Goal: Information Seeking & Learning: Learn about a topic

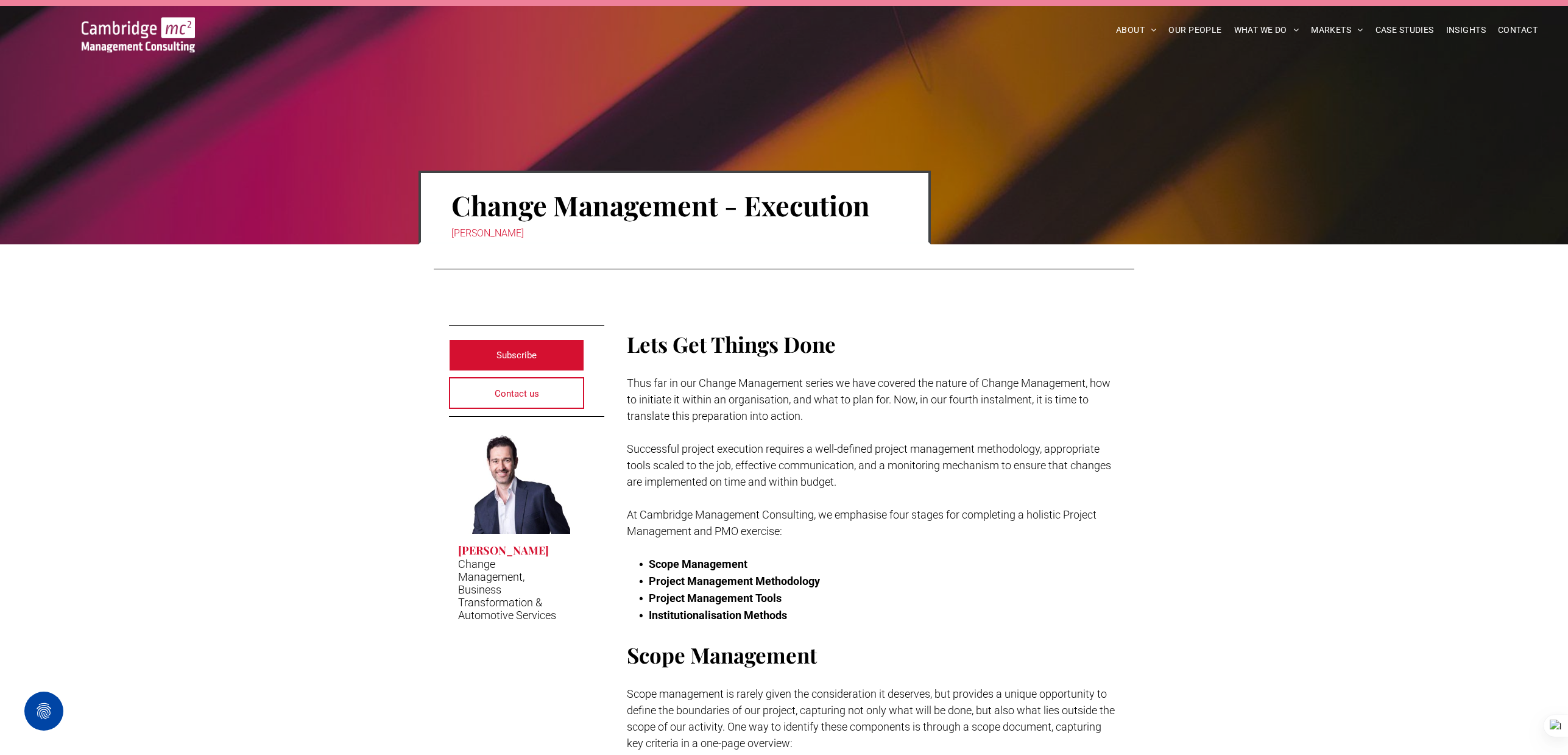
click at [170, 31] on img at bounding box center [138, 34] width 113 height 35
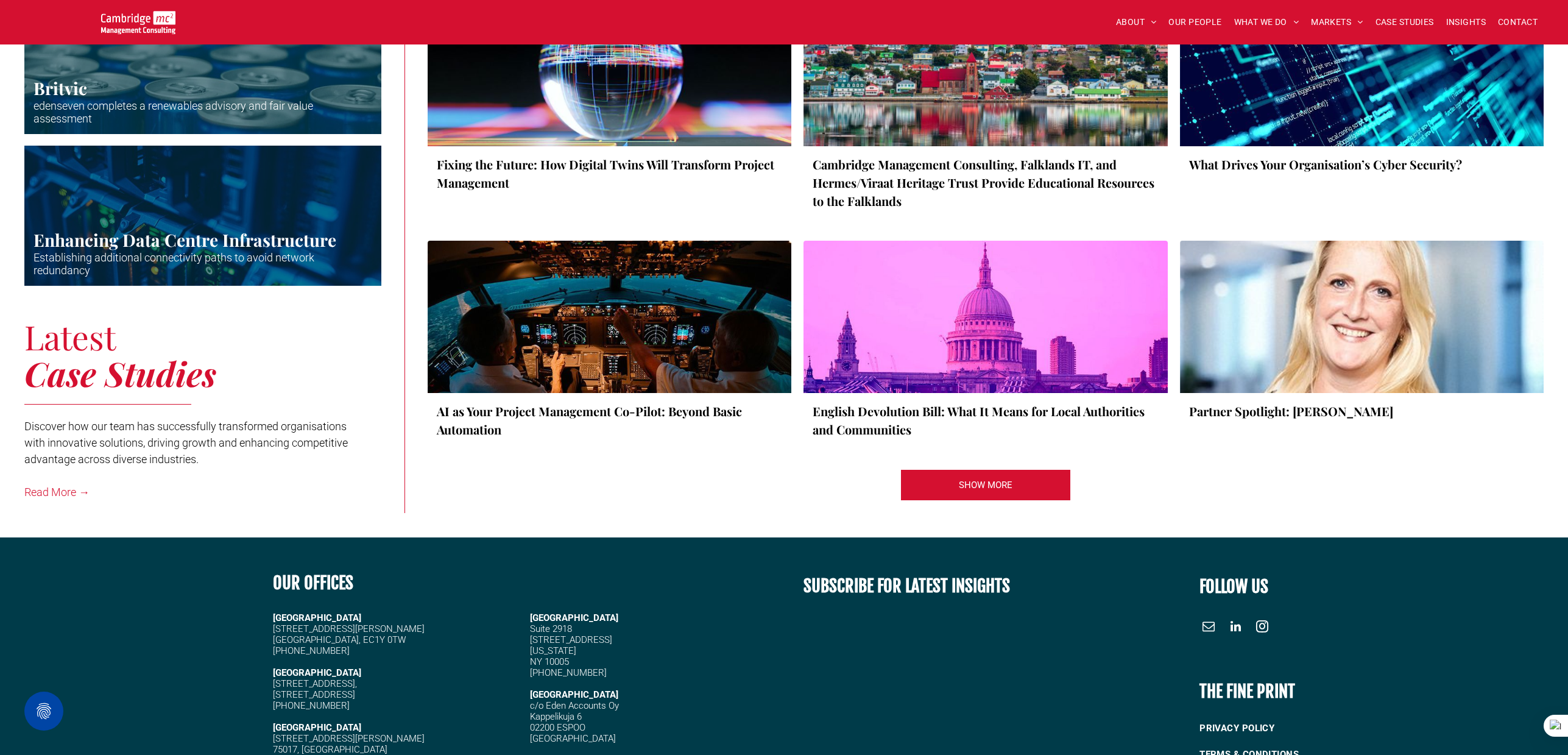
scroll to position [2306, 0]
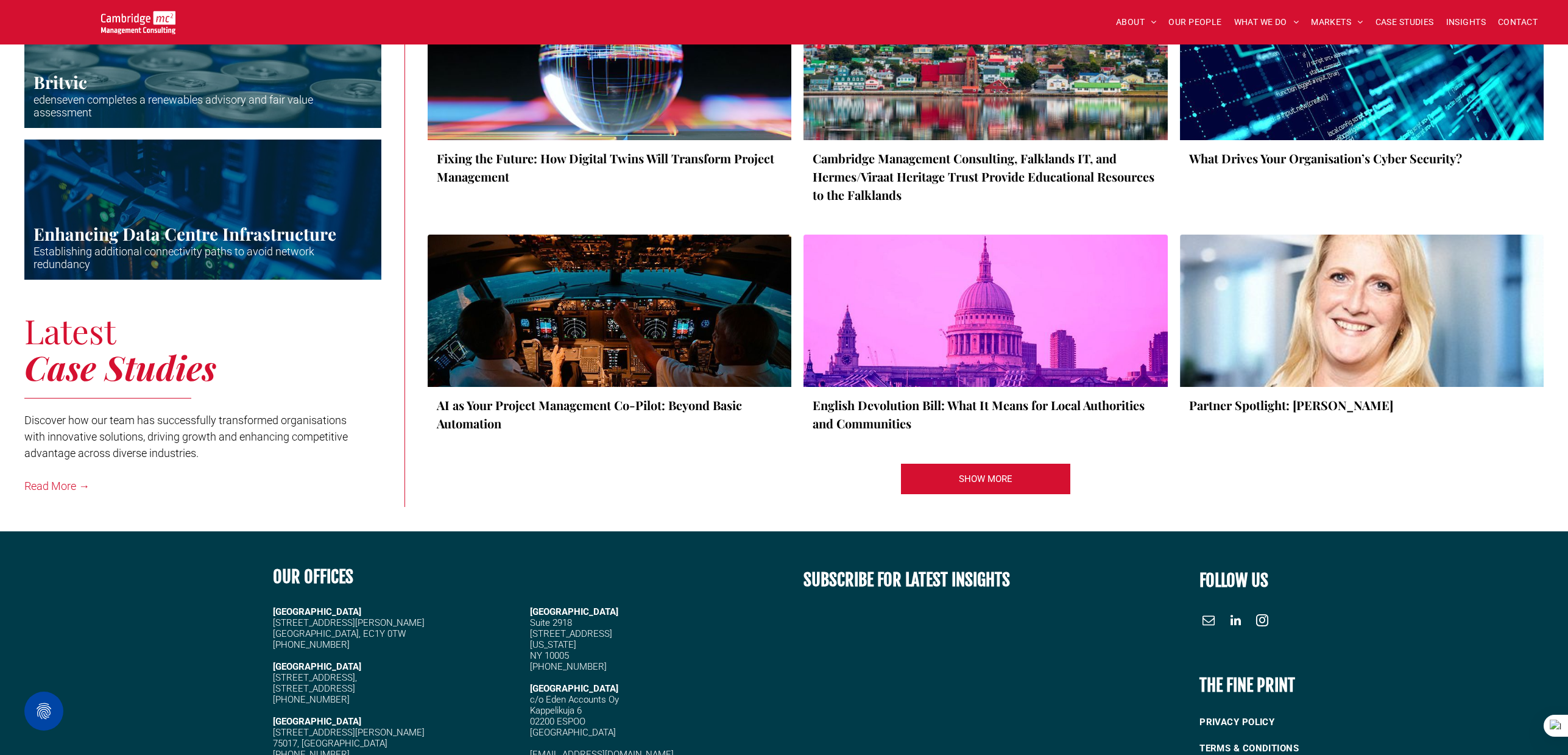
click at [511, 95] on div at bounding box center [609, 63] width 385 height 161
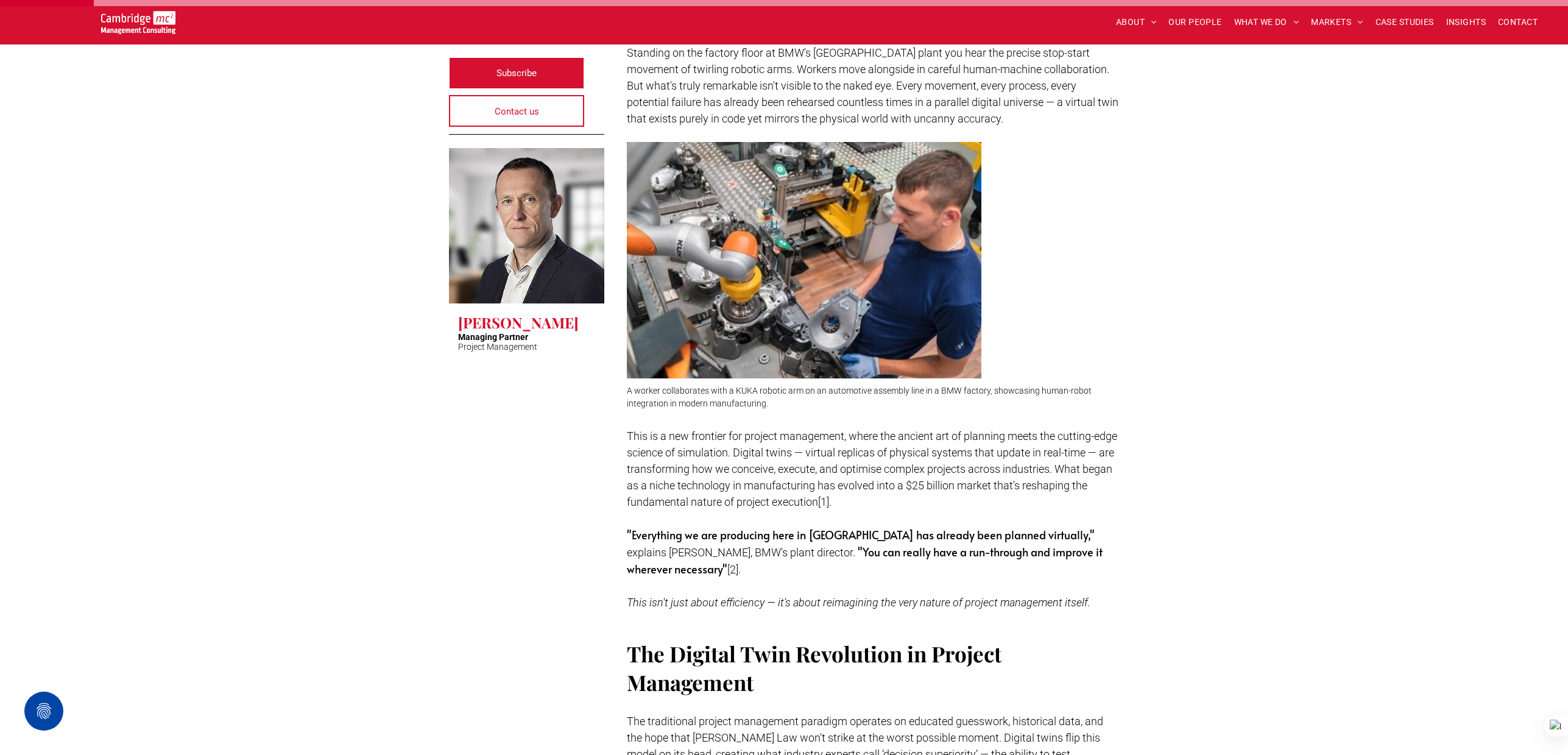
scroll to position [359, 0]
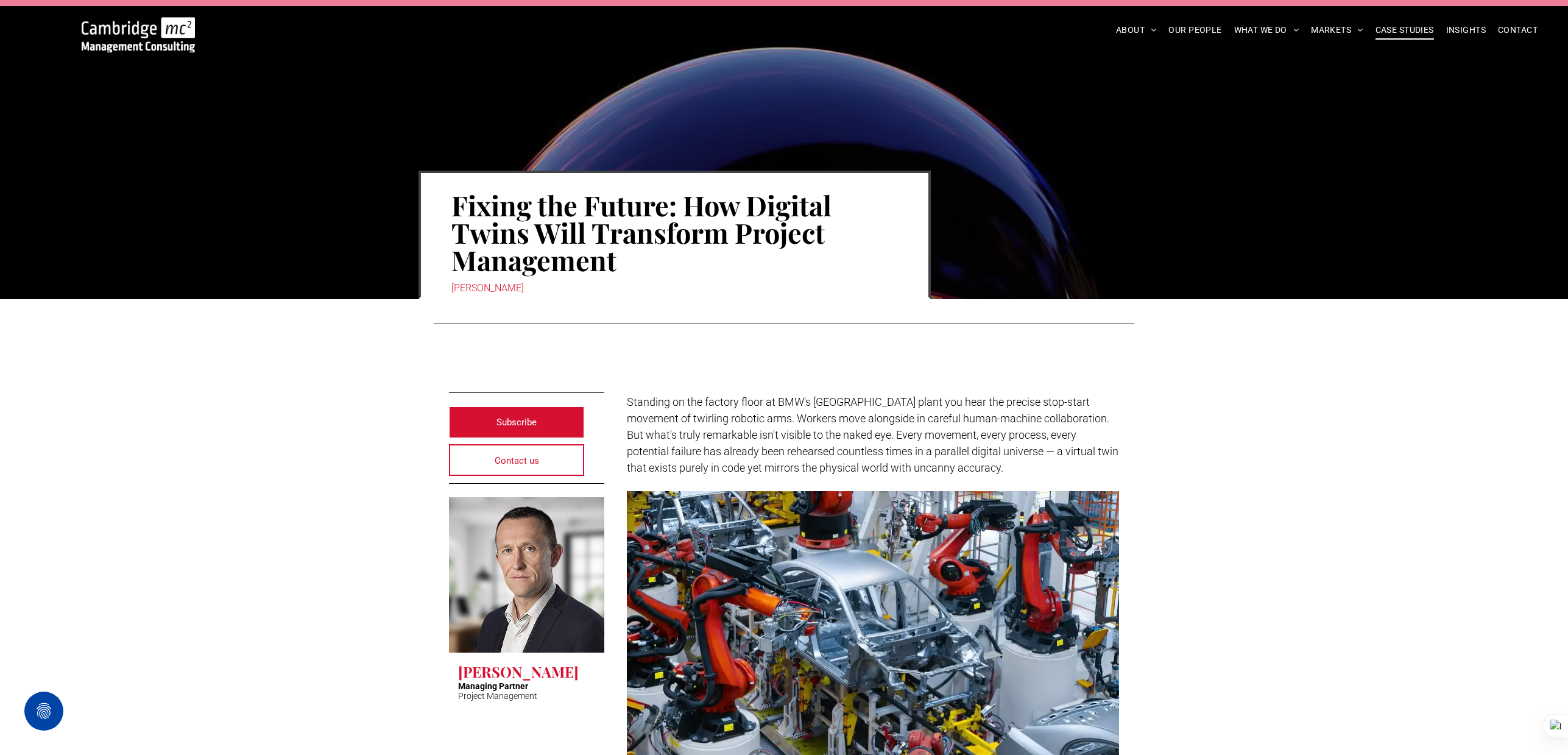
click at [1399, 33] on span "CASE STUDIES" at bounding box center [1404, 30] width 58 height 19
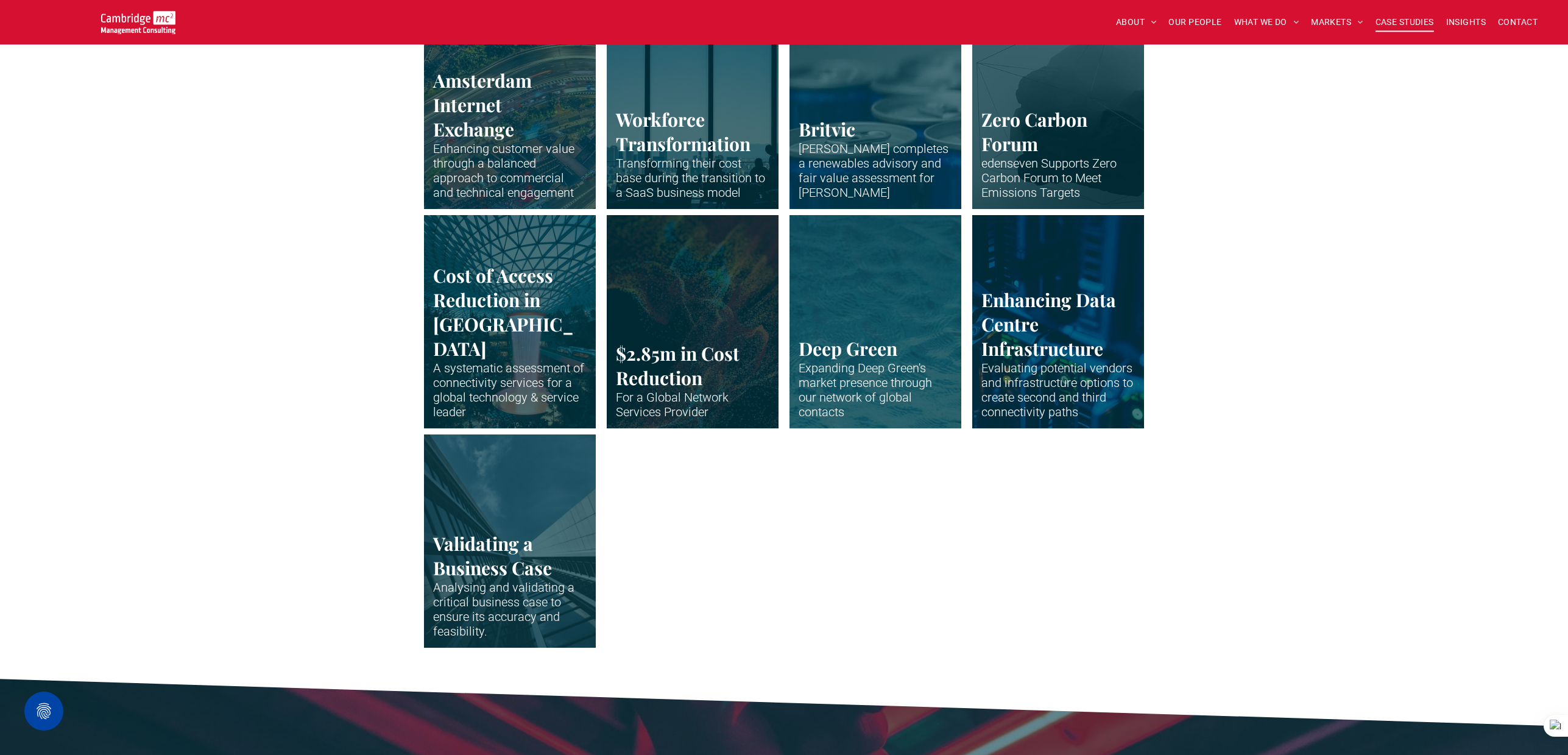
scroll to position [2379, 0]
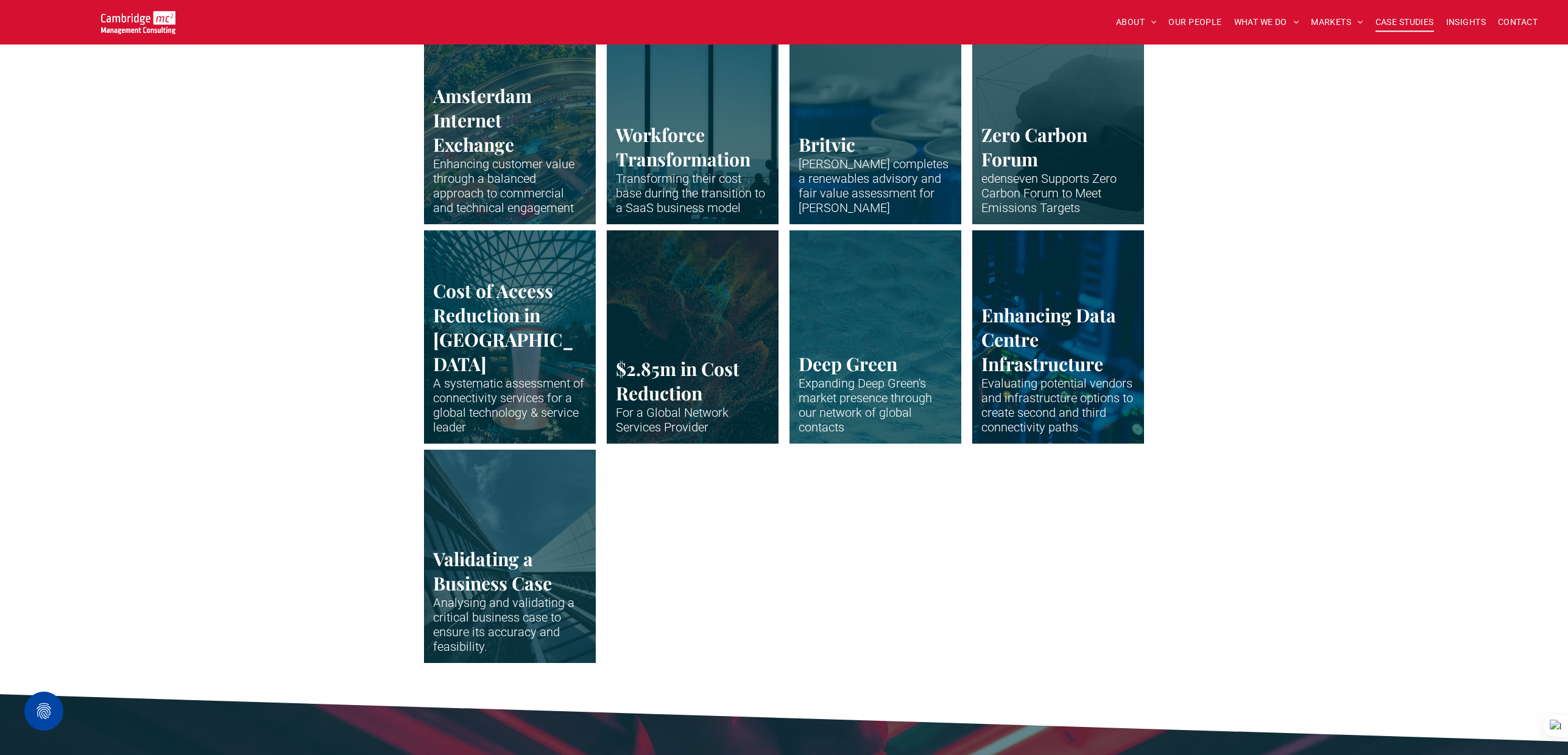
click at [855, 384] on link "Abstract waveform in neon colours" at bounding box center [876, 336] width 182 height 226
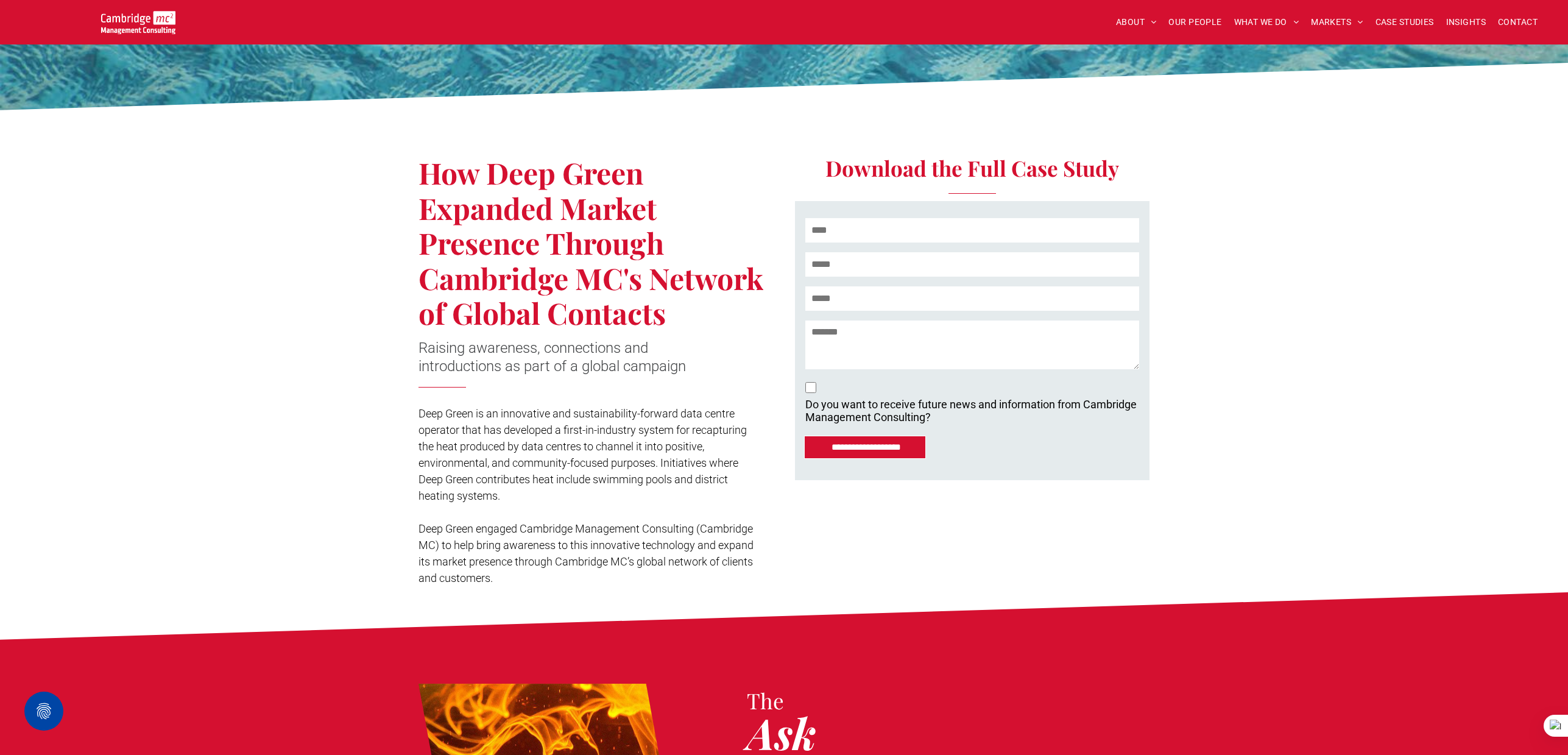
scroll to position [95, 0]
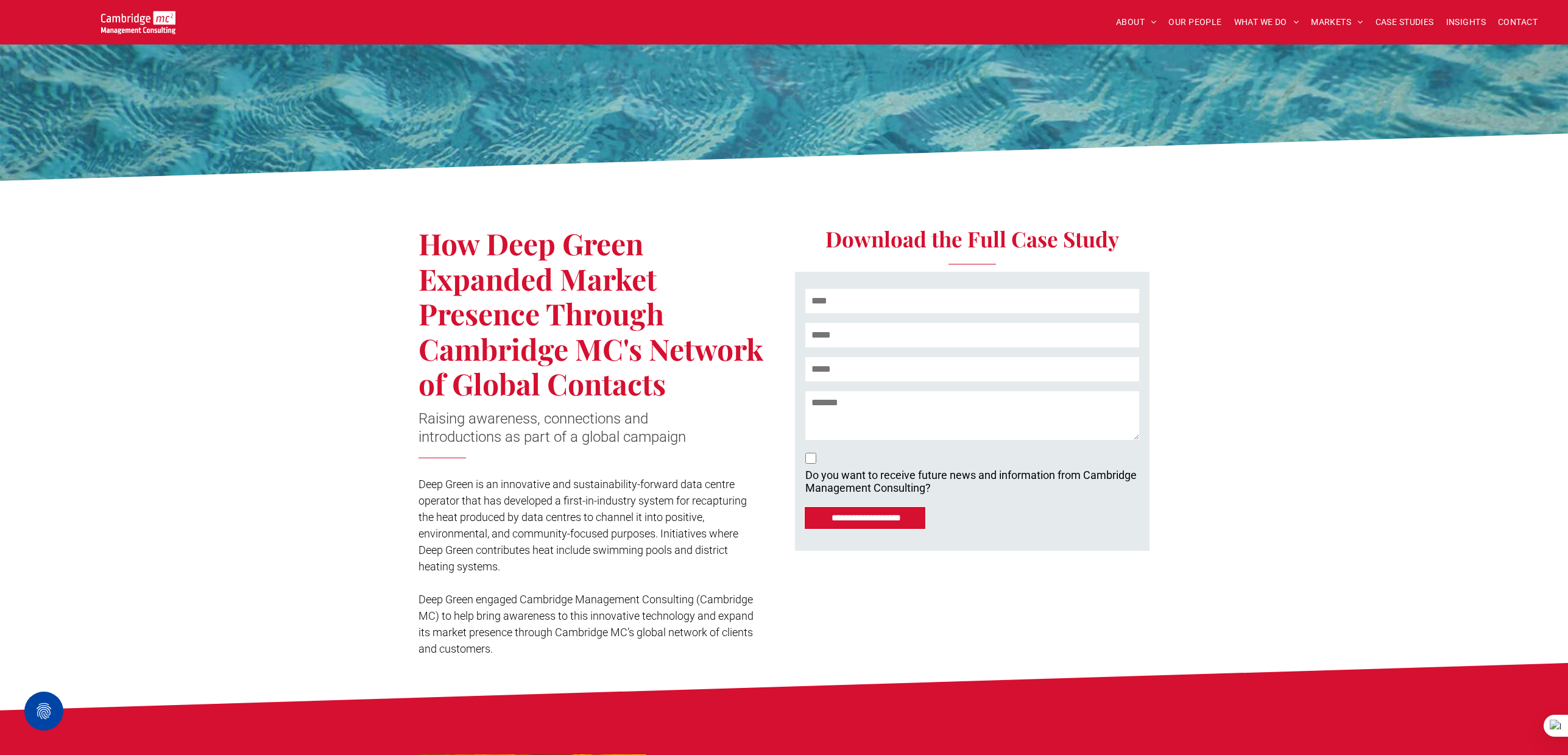
click at [150, 22] on img at bounding box center [138, 22] width 75 height 23
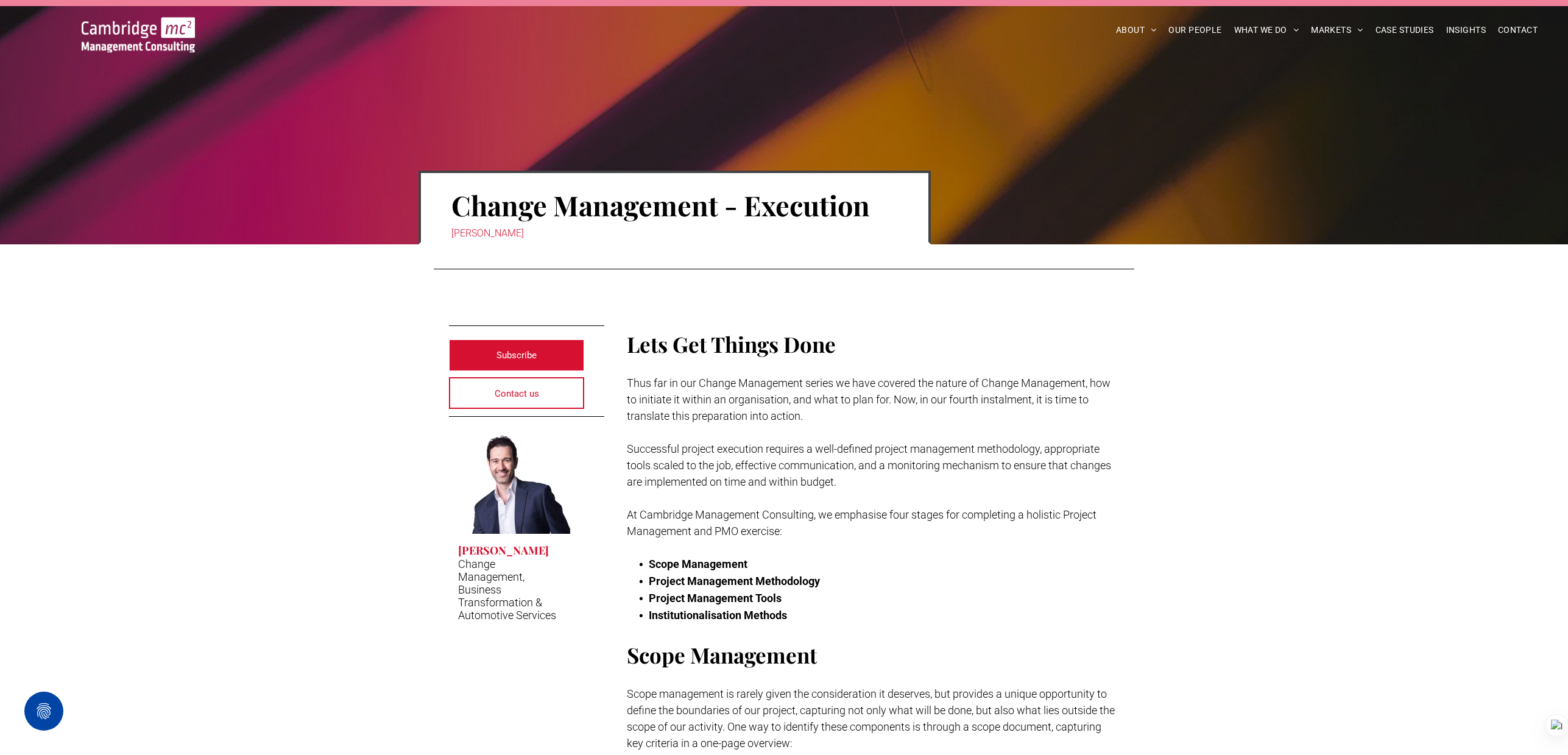
click at [1553, 720] on div at bounding box center [1557, 726] width 22 height 22
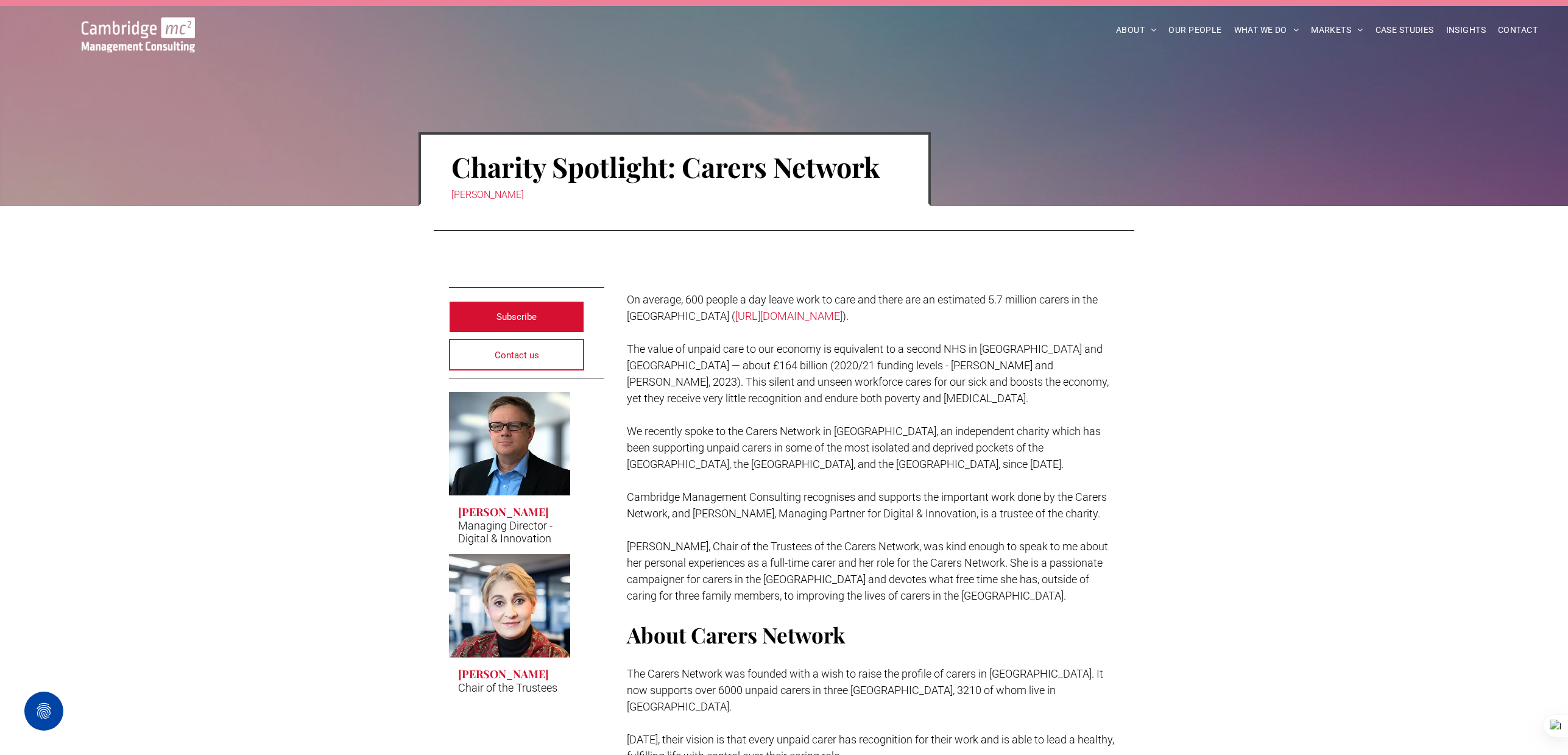
scroll to position [50, 0]
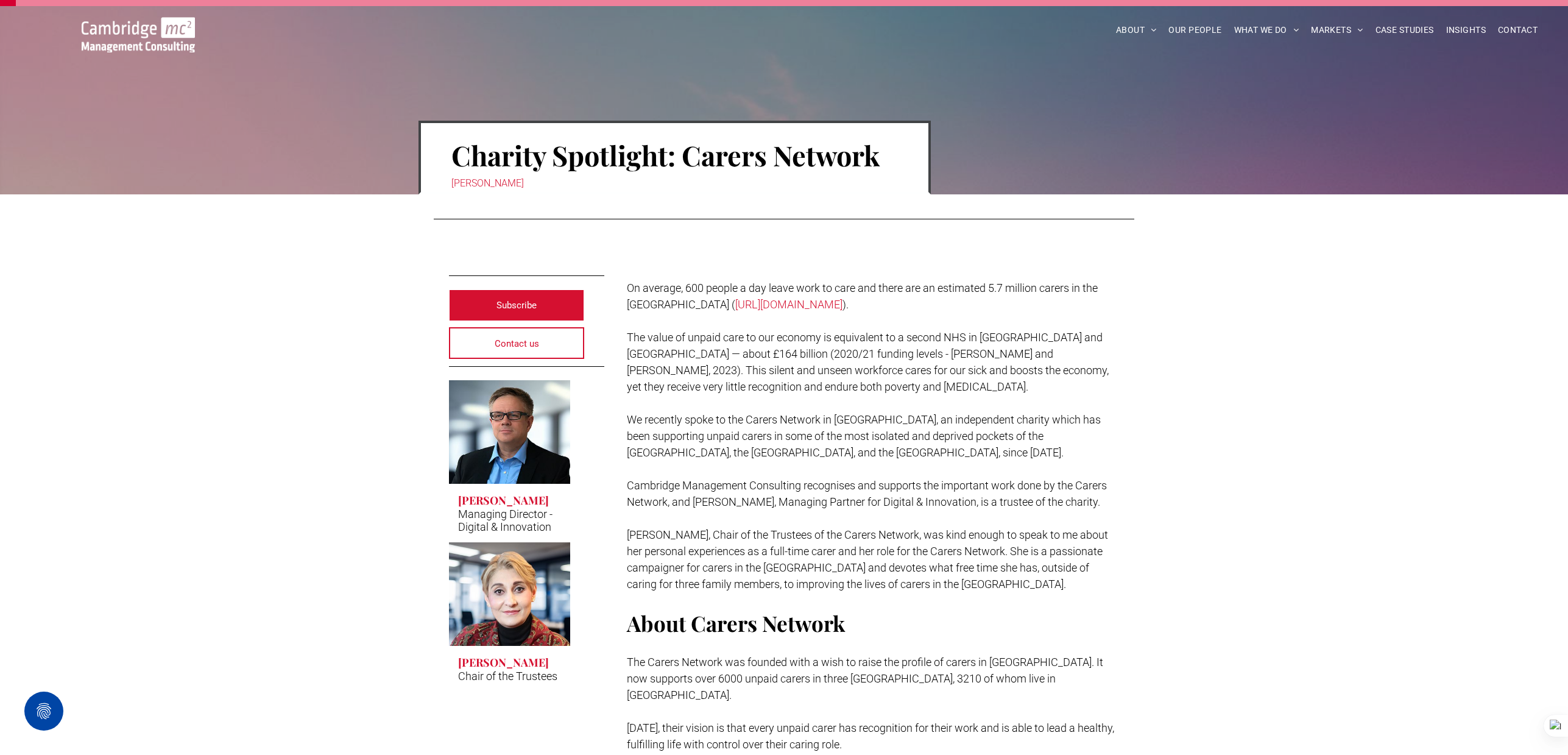
click at [681, 334] on span "The value of unpaid care to our economy is equivalent to a second NHS in [GEOGR…" at bounding box center [868, 362] width 482 height 62
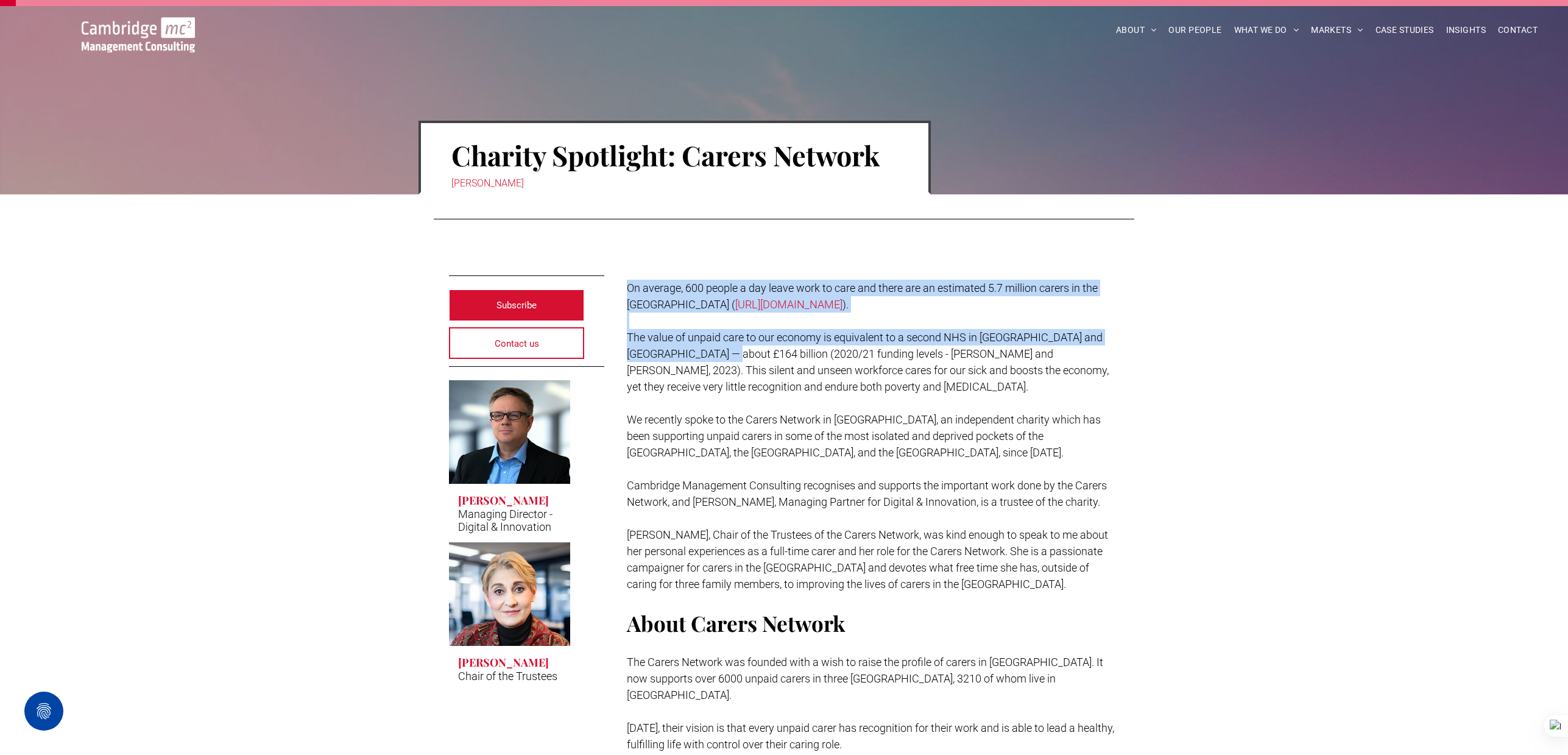
drag, startPoint x: 629, startPoint y: 285, endPoint x: 698, endPoint y: 346, distance: 92.1
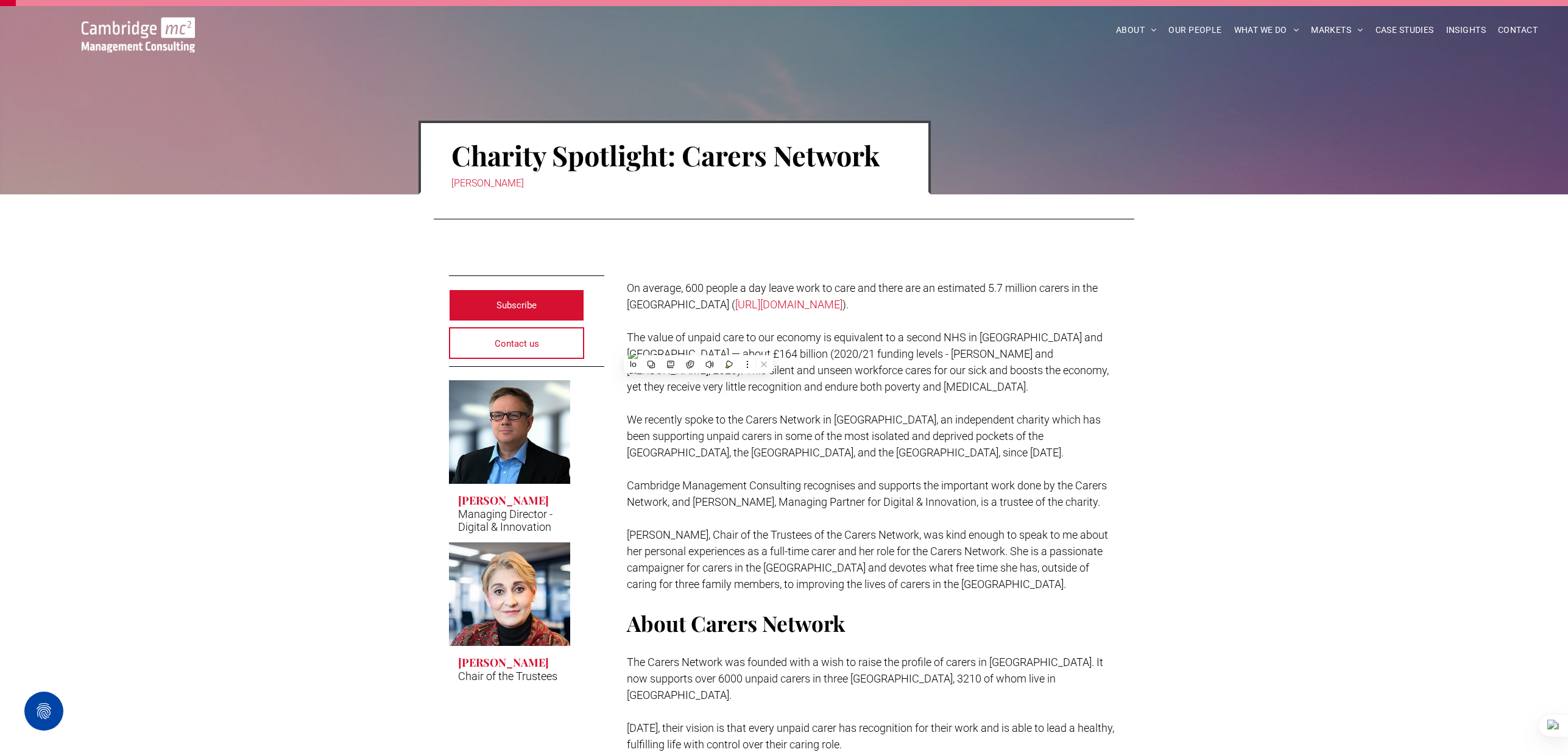
drag, startPoint x: 766, startPoint y: 319, endPoint x: 720, endPoint y: 302, distance: 49.0
click at [766, 319] on p at bounding box center [873, 320] width 492 height 16
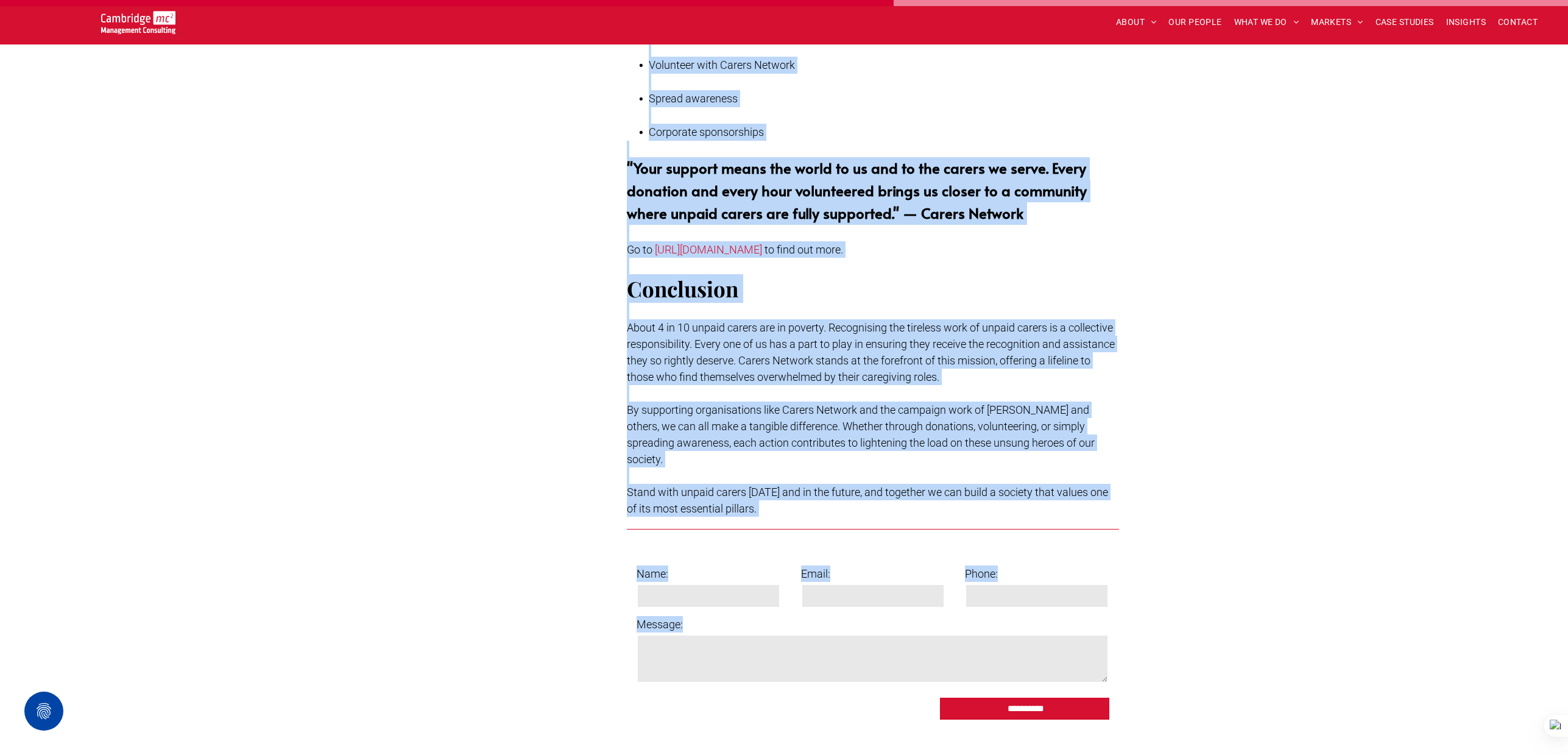
scroll to position [3087, 0]
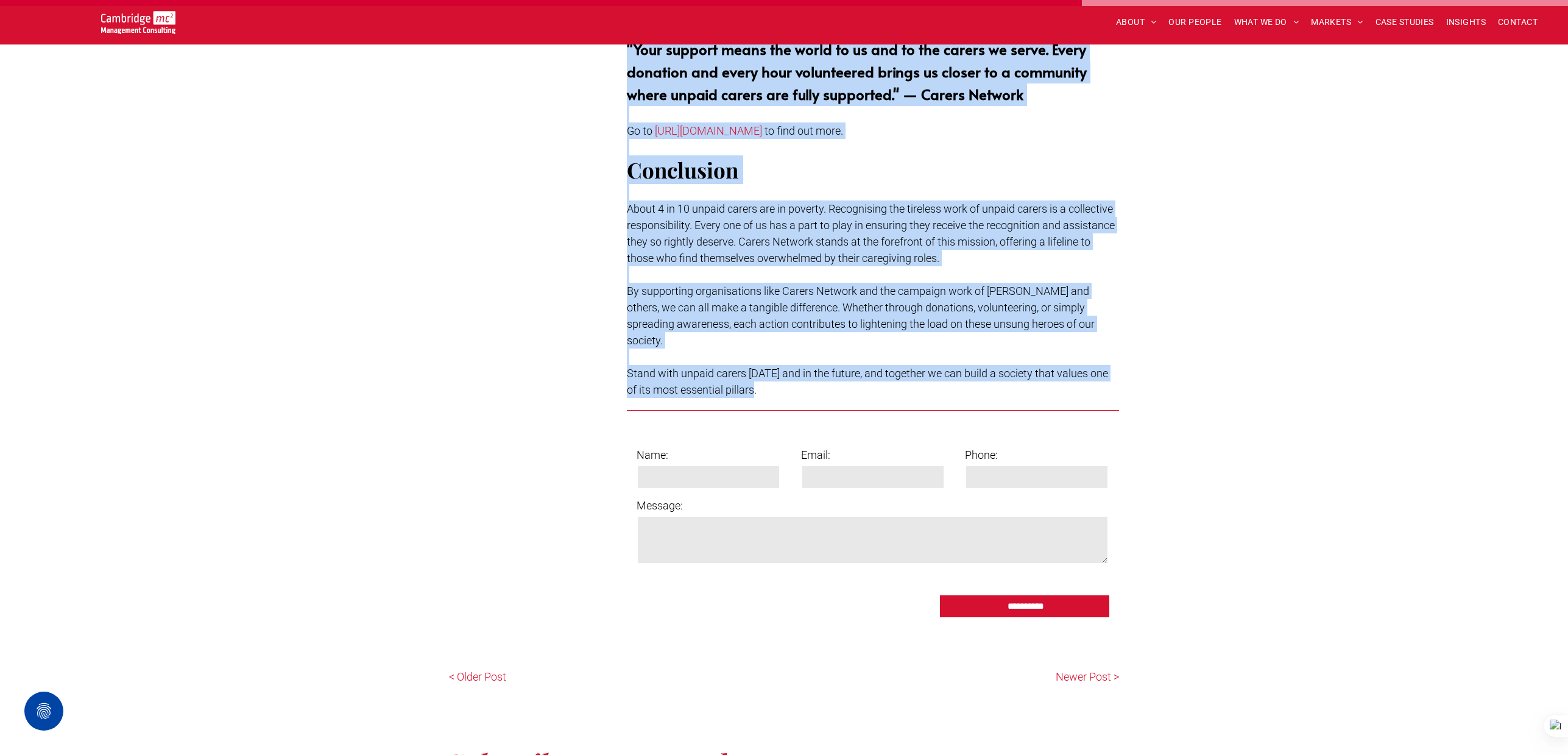
drag, startPoint x: 628, startPoint y: 286, endPoint x: 861, endPoint y: 309, distance: 234.1
copy div "On average, 600 people a day leave work to care and there are an estimated 5.7 …"
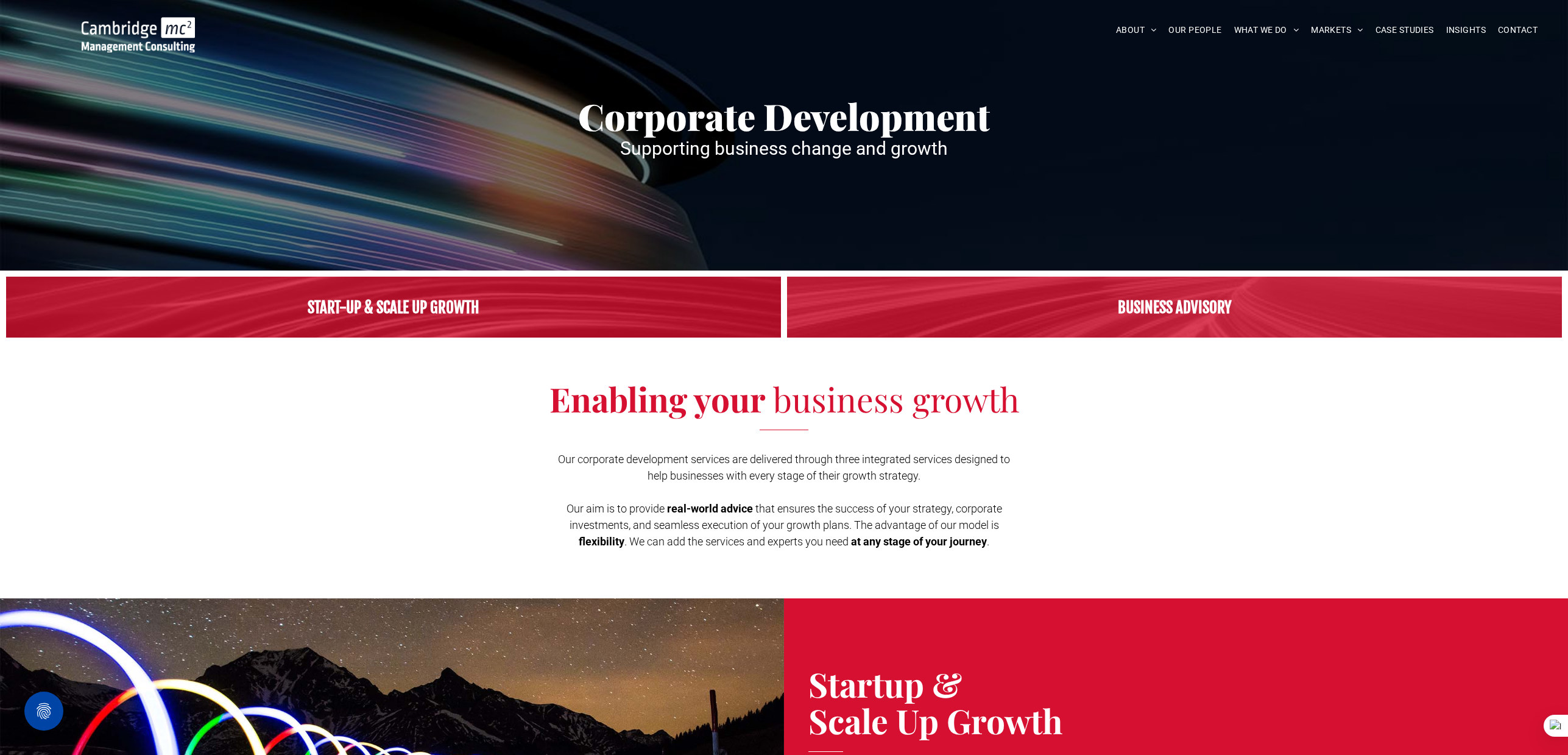
click at [115, 33] on img at bounding box center [138, 34] width 113 height 35
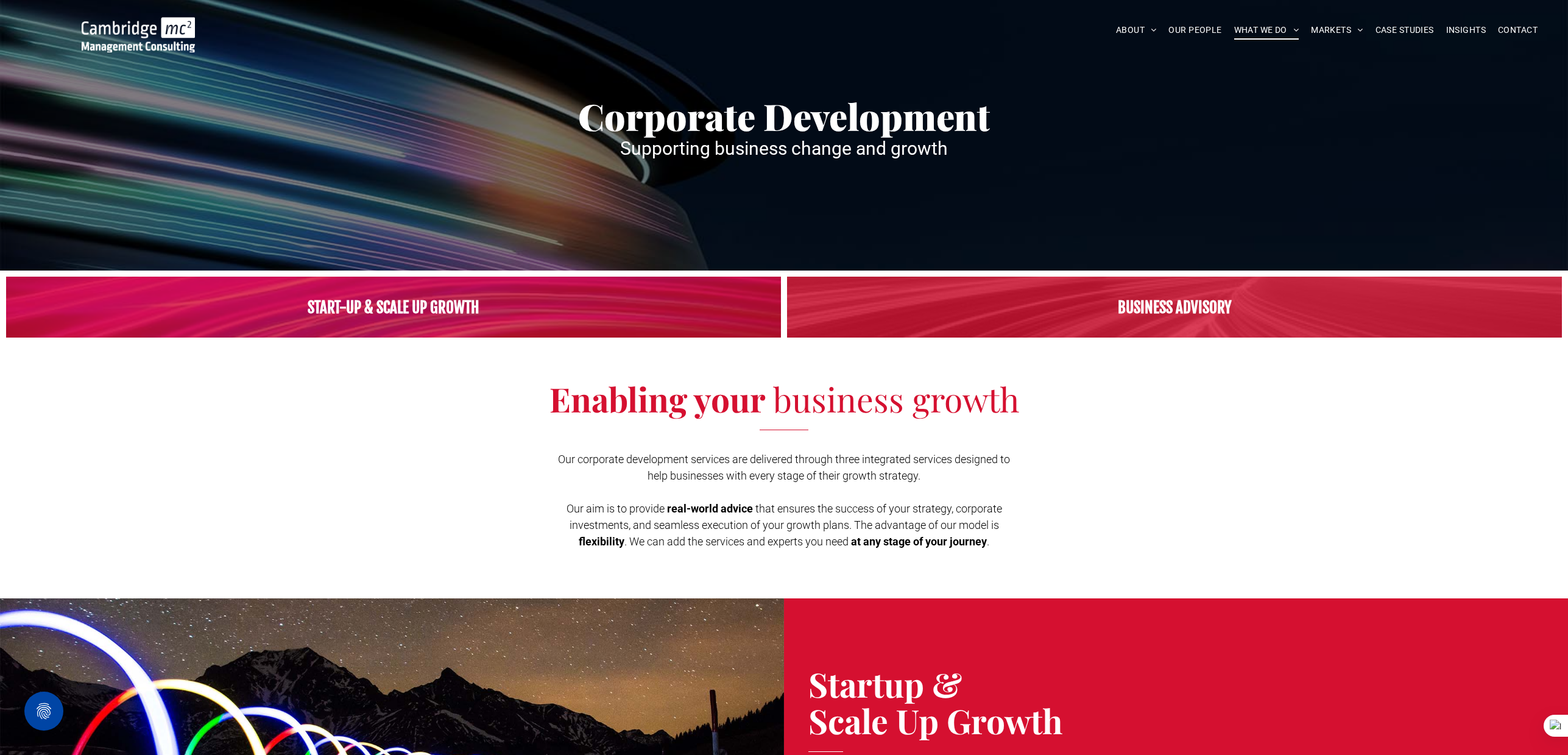
click at [638, 310] on link at bounding box center [393, 306] width 775 height 61
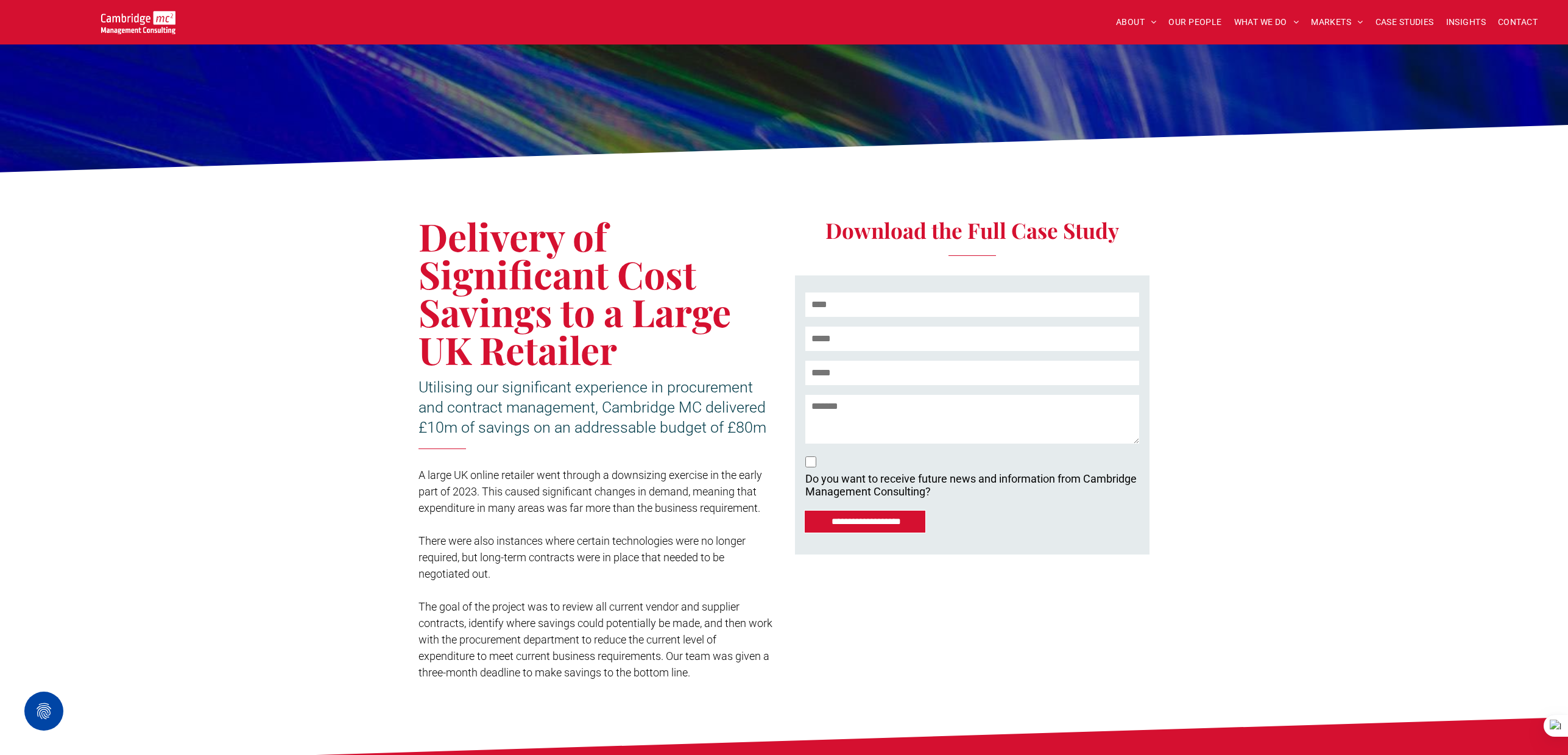
scroll to position [125, 0]
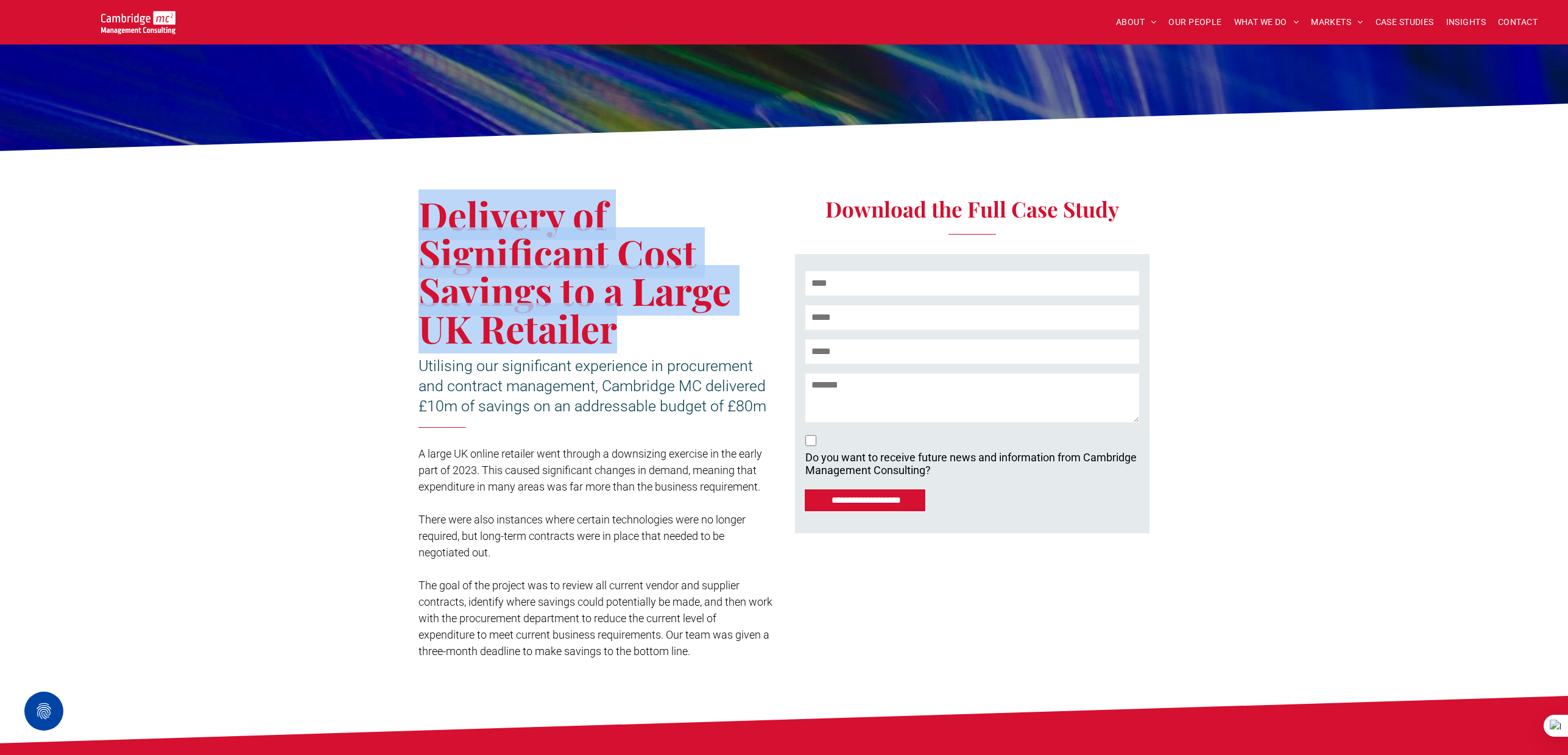
drag, startPoint x: 425, startPoint y: 215, endPoint x: 610, endPoint y: 321, distance: 213.2
click at [621, 328] on h1 "Delivery of Significant Cost Savings to a Large UK Retailer" at bounding box center [595, 272] width 354 height 151
copy span "Delivery of Significant Cost Savings to a Large UK Retailer"
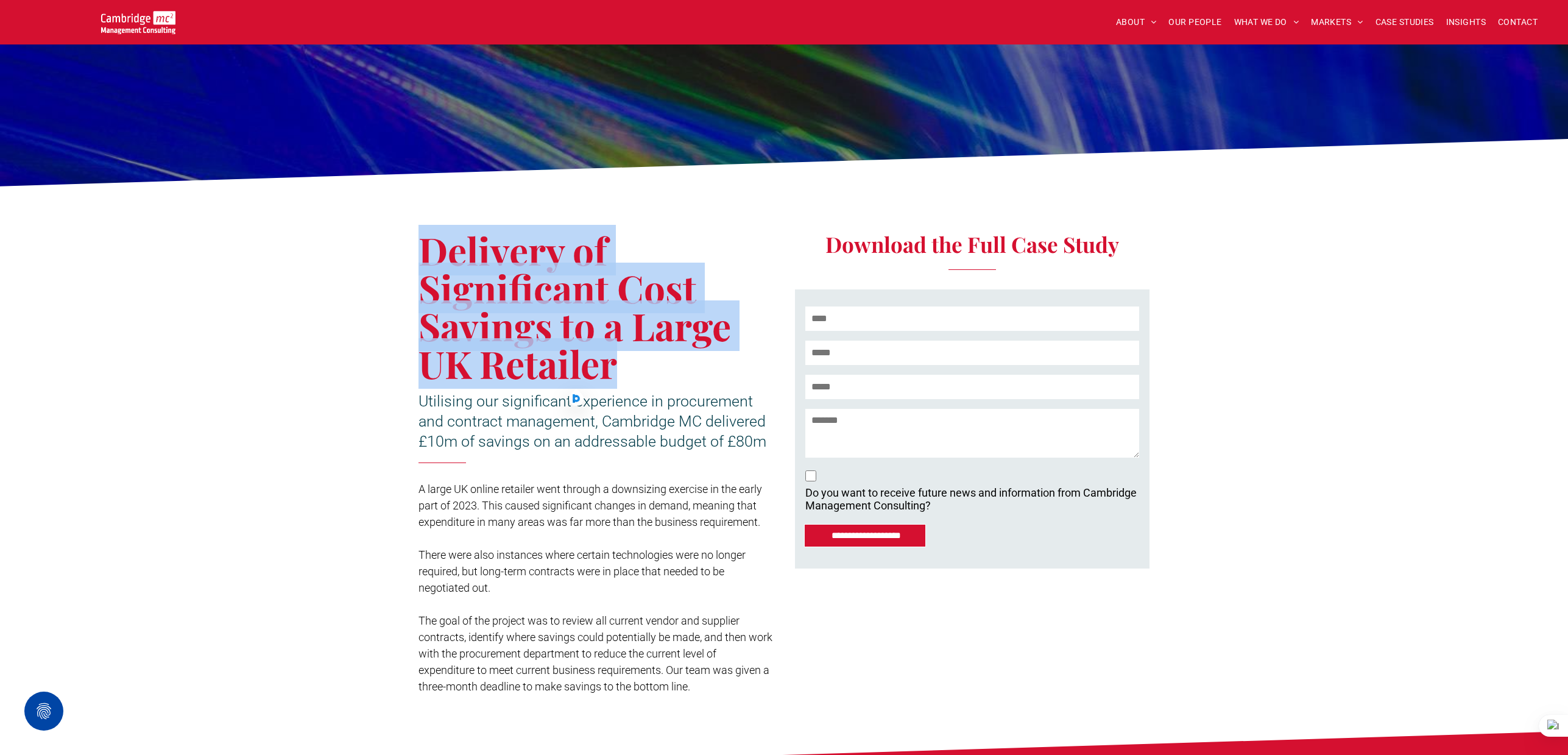
scroll to position [112, 0]
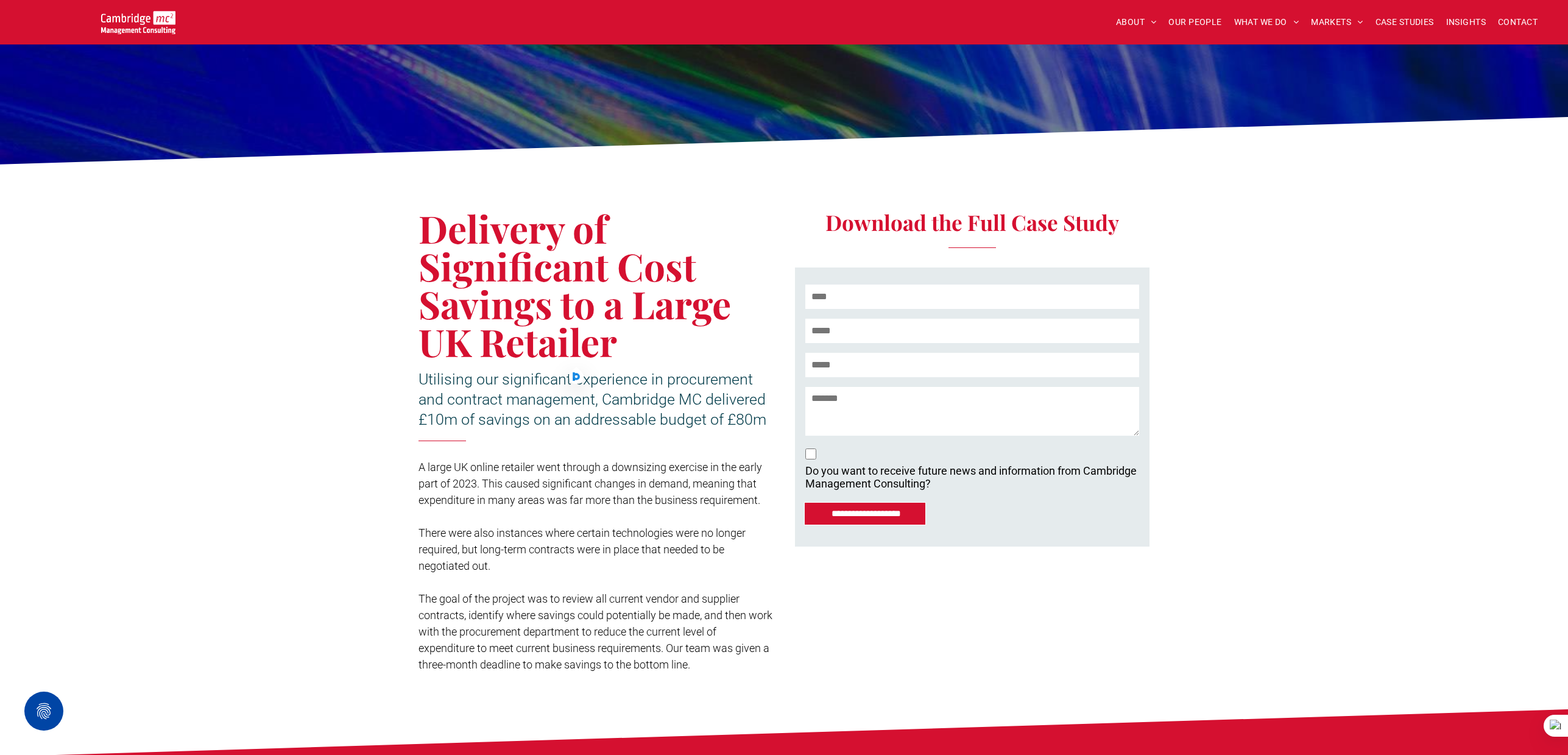
drag, startPoint x: 449, startPoint y: 388, endPoint x: 414, endPoint y: 378, distance: 36.4
click at [449, 387] on h3 "Utilising our significant experience in procurement and contract management, Ca…" at bounding box center [595, 398] width 354 height 60
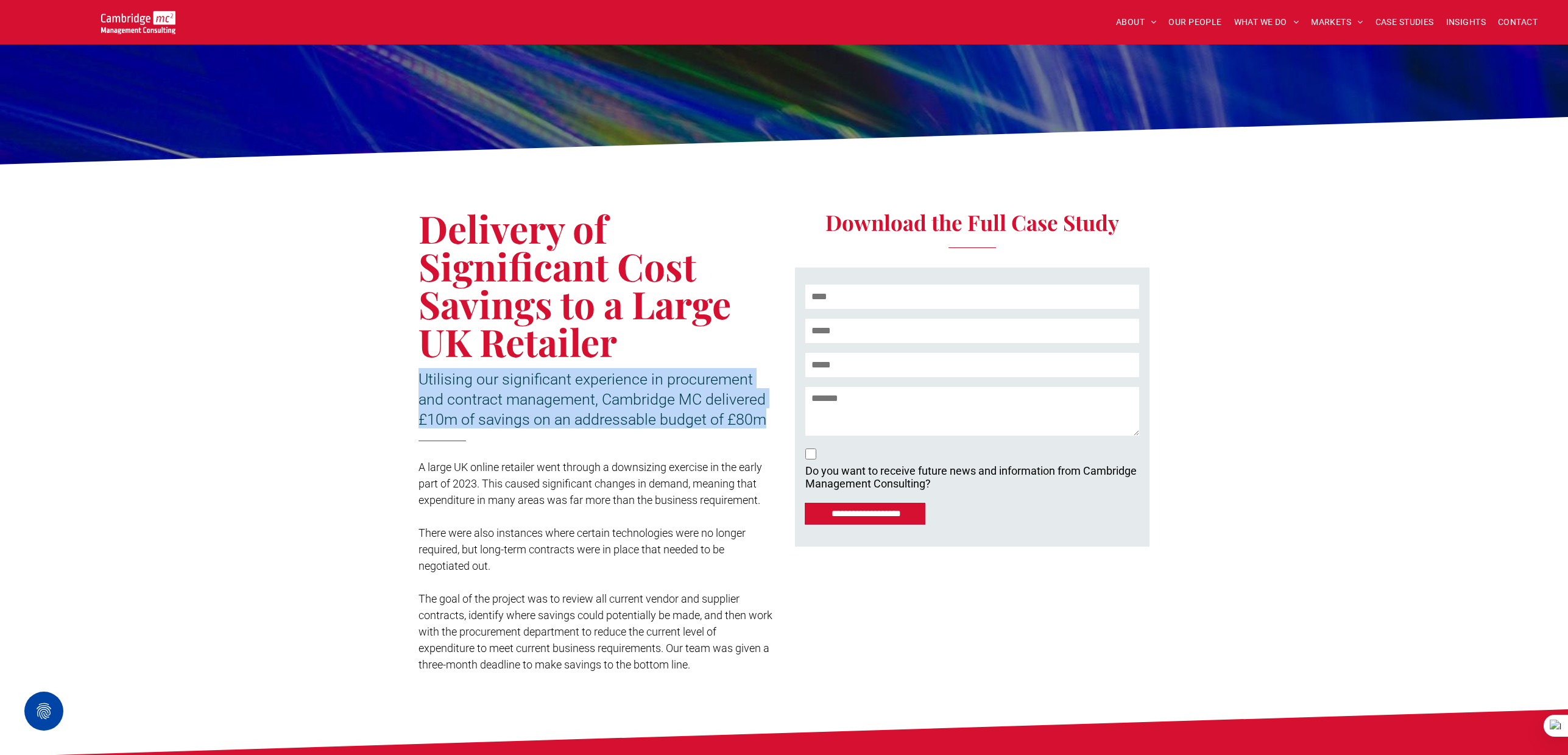
drag, startPoint x: 424, startPoint y: 377, endPoint x: 768, endPoint y: 411, distance: 345.7
click at [768, 411] on h3 "Utilising our significant experience in procurement and contract management, Ca…" at bounding box center [595, 398] width 354 height 60
copy span "Utilising our significant experience in procurement and contract management, Ca…"
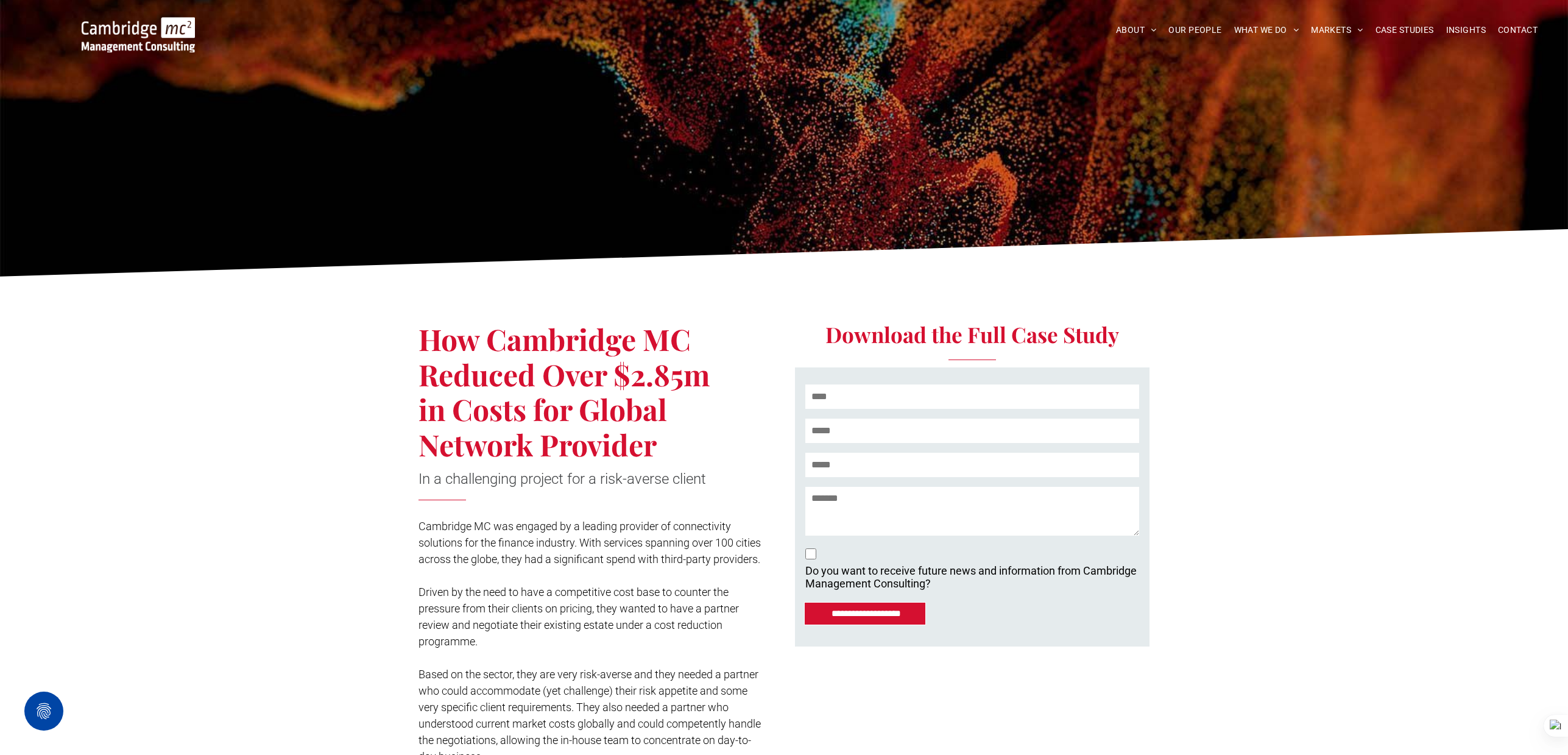
drag, startPoint x: 424, startPoint y: 142, endPoint x: 657, endPoint y: 246, distance: 255.2
click at [657, 319] on span "How Cambridge MC Reduced Over $2.85m in Costs for Global Network Provider" at bounding box center [564, 391] width 291 height 144
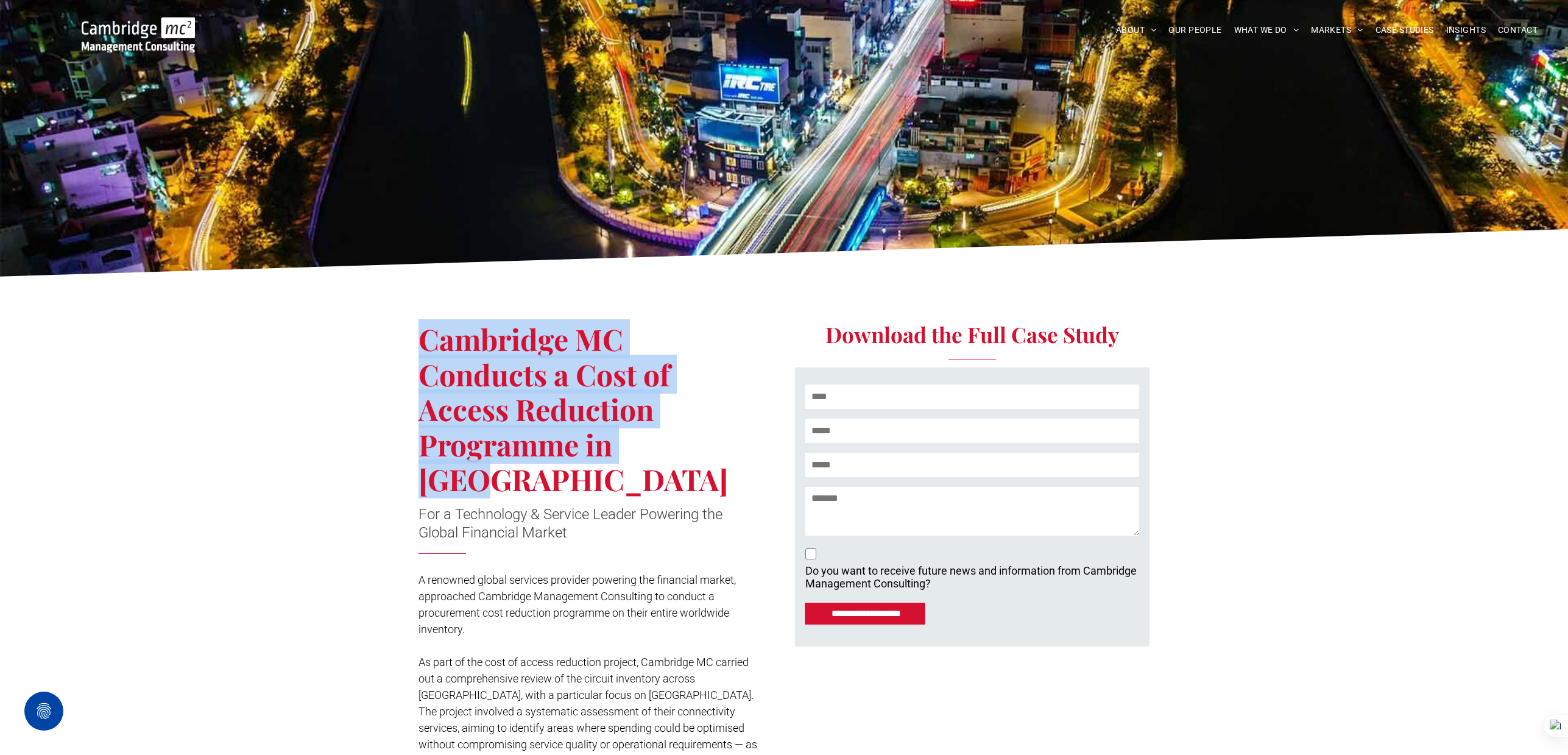
drag, startPoint x: 421, startPoint y: 340, endPoint x: 671, endPoint y: 434, distance: 267.1
click at [671, 434] on span "Cambridge MC Conducts a Cost of Access Reduction Programme in [GEOGRAPHIC_DATA]" at bounding box center [573, 408] width 310 height 179
copy span "Cambridge MC Conducts a Cost of Access Reduction Programme in [GEOGRAPHIC_DATA]"
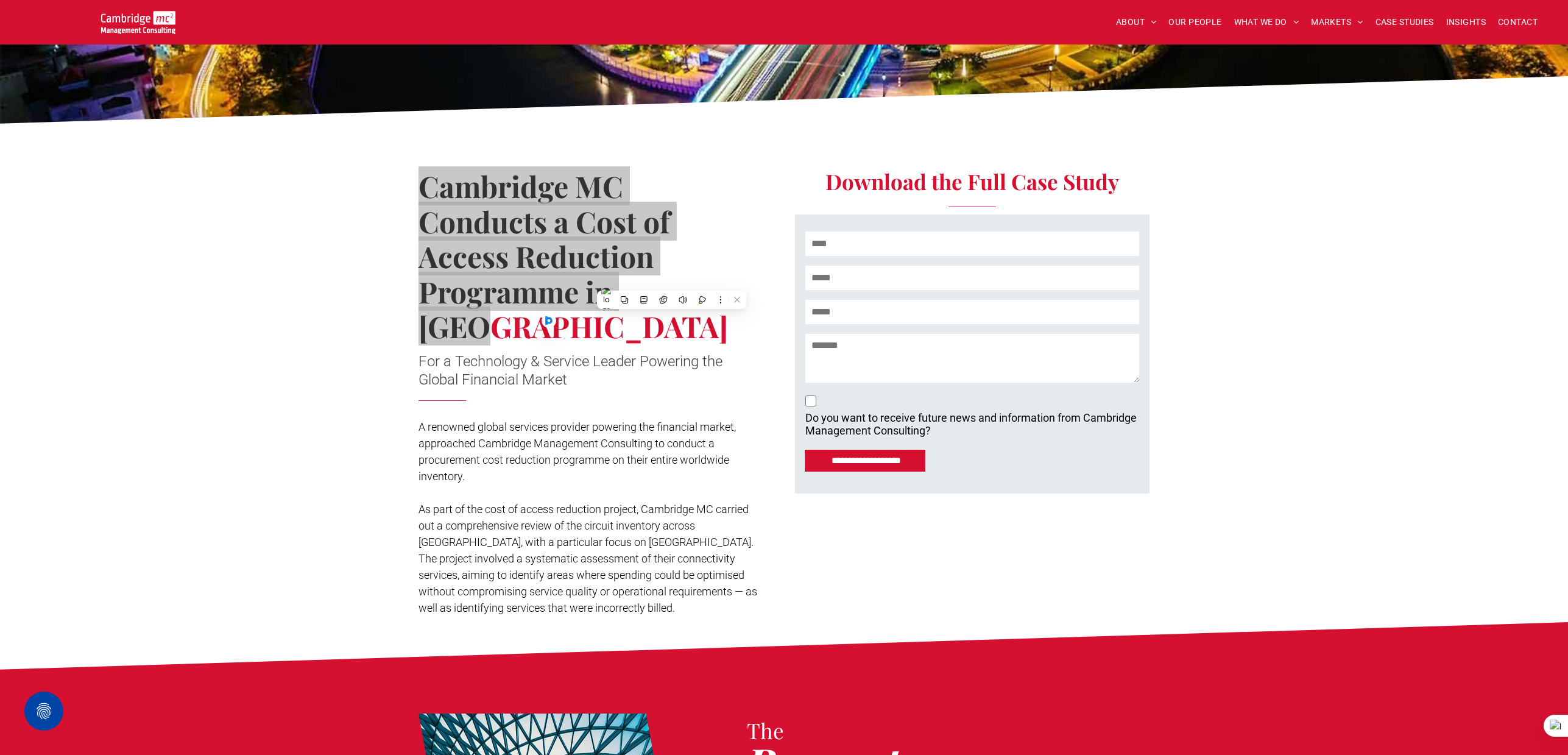
scroll to position [152, 0]
